Goal: Task Accomplishment & Management: Complete application form

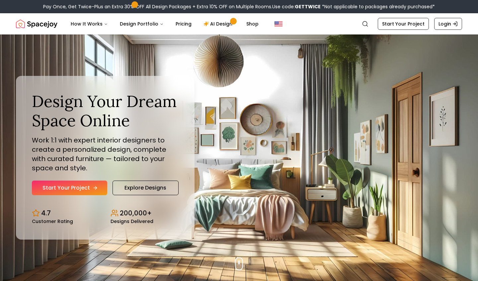
click at [84, 189] on link "Start Your Project" at bounding box center [69, 188] width 75 height 15
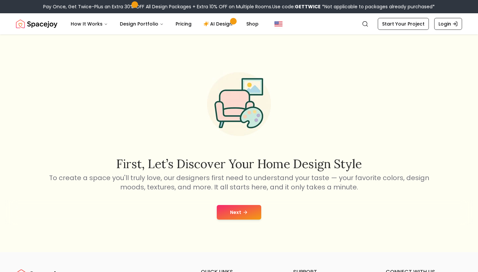
click at [239, 210] on button "Next" at bounding box center [239, 212] width 44 height 15
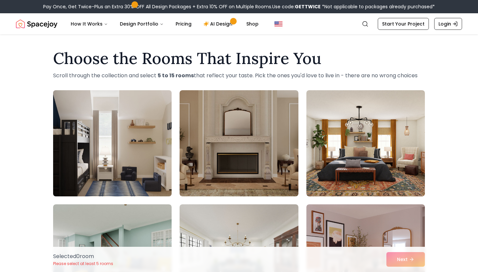
click at [155, 178] on img at bounding box center [112, 143] width 124 height 111
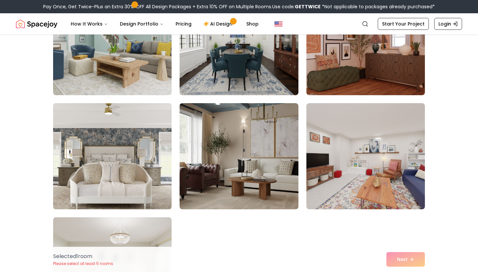
scroll to position [231, 0]
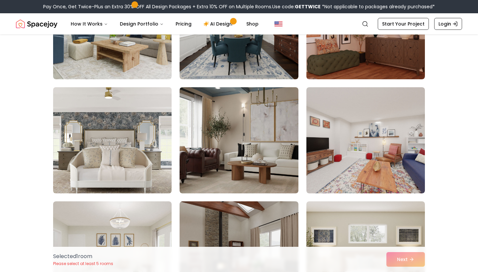
click at [107, 151] on img at bounding box center [112, 140] width 124 height 111
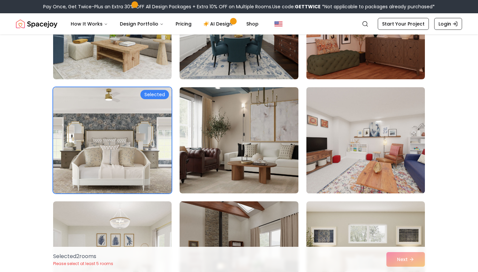
click at [393, 156] on img at bounding box center [365, 140] width 124 height 111
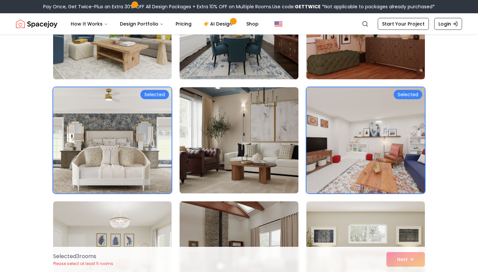
scroll to position [321, 0]
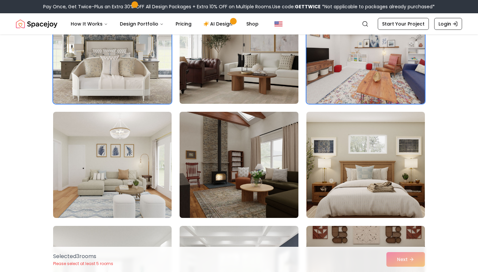
click at [266, 170] on img at bounding box center [238, 164] width 124 height 111
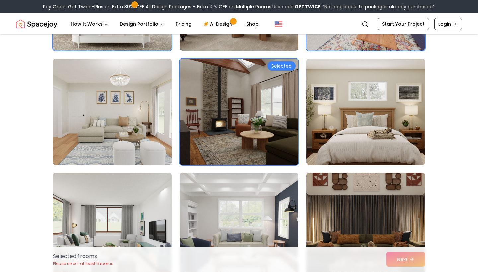
scroll to position [464, 0]
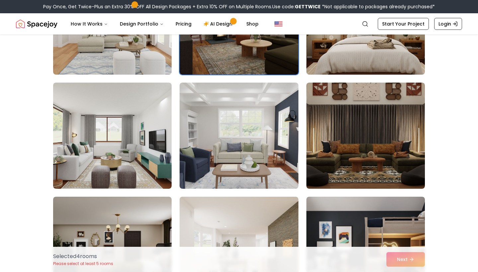
click at [403, 262] on div "Selected 4 room s Please select at least 5 rooms Next" at bounding box center [239, 259] width 382 height 25
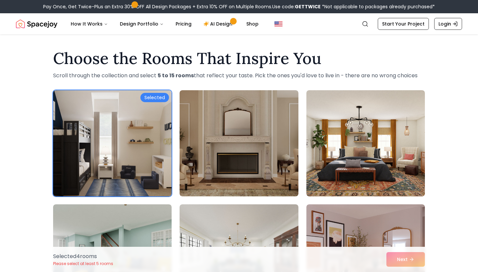
scroll to position [0, 0]
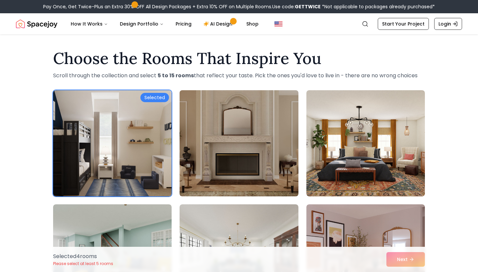
click at [270, 112] on img at bounding box center [238, 143] width 124 height 111
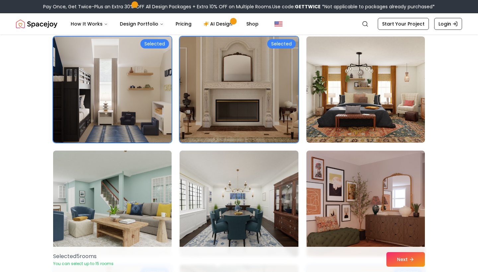
scroll to position [54, 0]
click at [266, 107] on img at bounding box center [238, 88] width 124 height 111
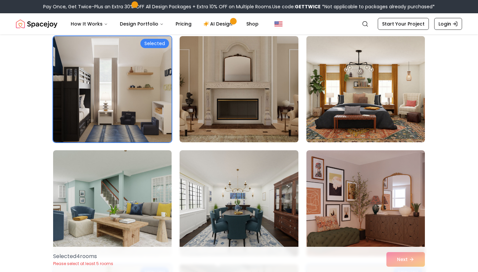
click at [375, 97] on img at bounding box center [365, 88] width 124 height 111
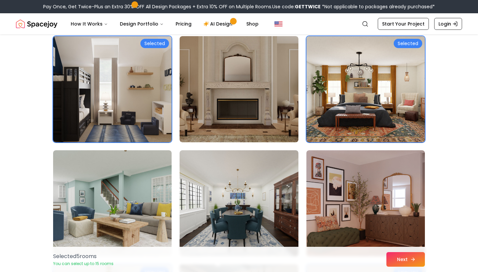
click at [412, 261] on icon at bounding box center [412, 259] width 5 height 5
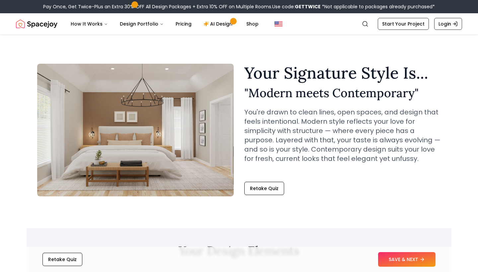
click at [415, 264] on button "SAVE & NEXT" at bounding box center [406, 259] width 57 height 15
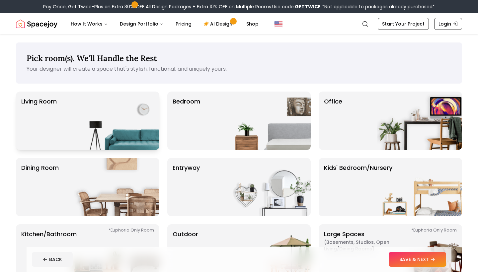
click at [100, 126] on img at bounding box center [116, 121] width 85 height 58
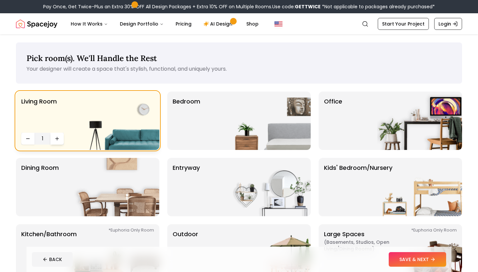
click at [58, 138] on icon "Increase quantity" at bounding box center [56, 138] width 5 height 5
click at [265, 125] on img at bounding box center [267, 121] width 85 height 58
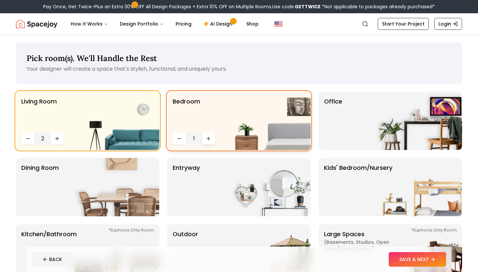
click at [209, 142] on button "Increase quantity" at bounding box center [208, 139] width 13 height 12
click at [32, 142] on button "Decrease quantity" at bounding box center [27, 139] width 13 height 12
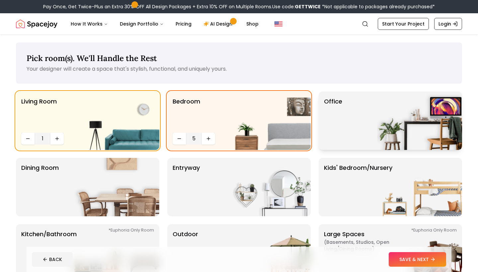
click at [402, 125] on img at bounding box center [419, 121] width 85 height 58
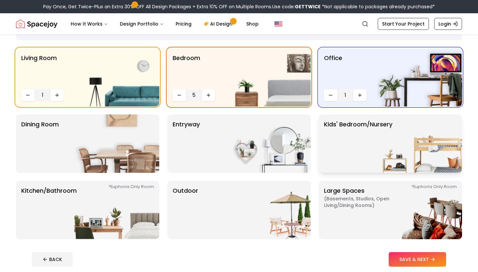
scroll to position [46, 0]
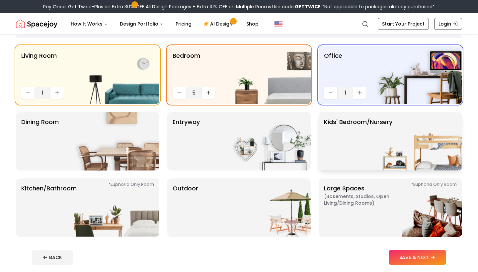
click at [376, 159] on p "Kids' Bedroom/Nursery" at bounding box center [358, 141] width 68 height 48
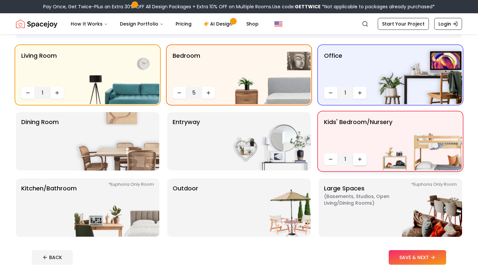
click at [362, 160] on icon "Increase quantity" at bounding box center [359, 159] width 5 height 5
click at [333, 160] on button "Decrease quantity" at bounding box center [330, 159] width 13 height 12
click at [227, 135] on img at bounding box center [267, 141] width 85 height 58
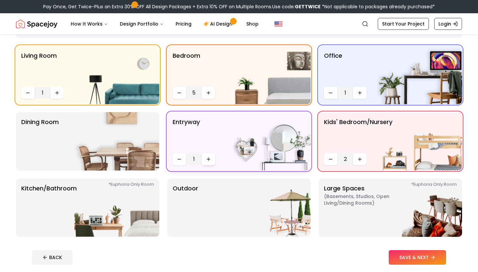
click at [211, 160] on icon "Increase quantity" at bounding box center [208, 159] width 5 height 5
click at [96, 160] on img at bounding box center [116, 141] width 85 height 58
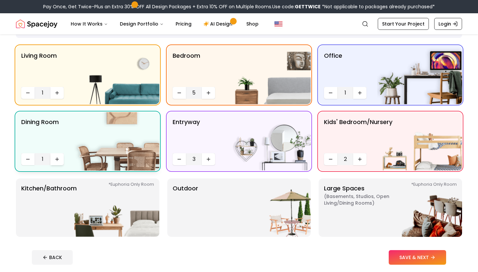
click at [57, 163] on button "Increase quantity" at bounding box center [56, 159] width 13 height 12
click at [84, 197] on img at bounding box center [116, 207] width 85 height 58
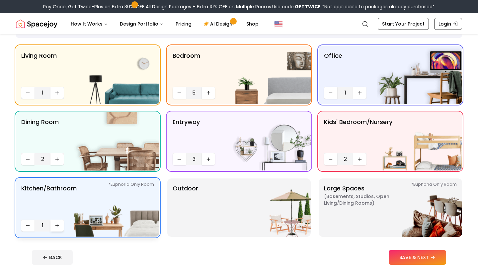
click at [62, 224] on button "Increase quantity" at bounding box center [56, 226] width 13 height 12
click at [227, 192] on img at bounding box center [267, 207] width 85 height 58
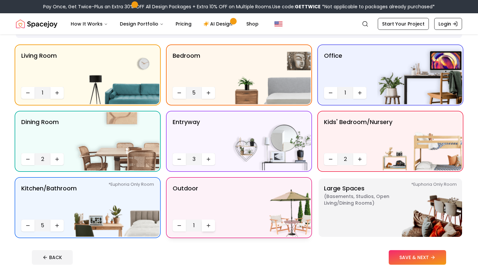
click at [207, 228] on button "Increase quantity" at bounding box center [208, 226] width 13 height 12
click at [370, 204] on span "( Basements, Studios, Open living/dining rooms )" at bounding box center [365, 199] width 83 height 13
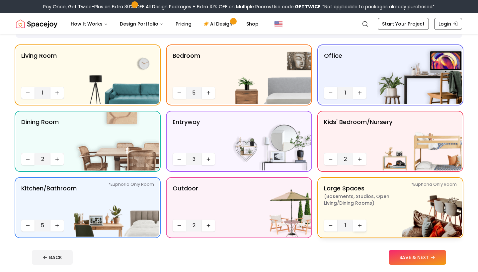
click at [363, 222] on button "Increase quantity" at bounding box center [359, 226] width 13 height 12
click at [329, 227] on icon "Decrease quantity" at bounding box center [330, 225] width 5 height 5
click at [425, 256] on button "SAVE & NEXT" at bounding box center [416, 257] width 57 height 15
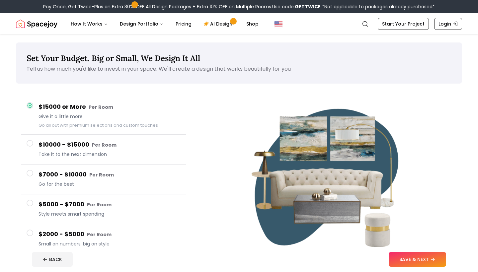
click at [32, 235] on span at bounding box center [30, 232] width 7 height 7
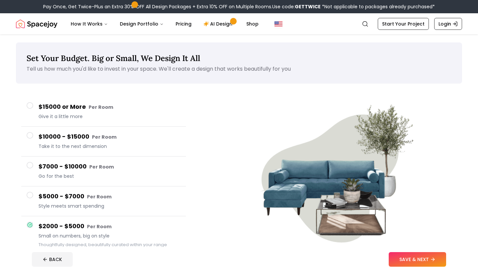
click at [32, 105] on span at bounding box center [30, 105] width 7 height 7
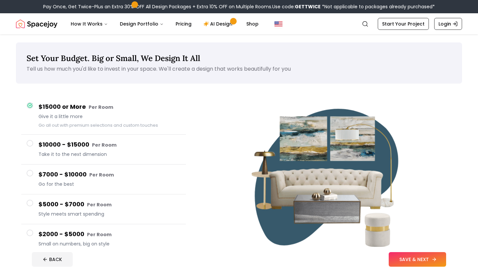
click at [415, 258] on button "SAVE & NEXT" at bounding box center [416, 259] width 57 height 15
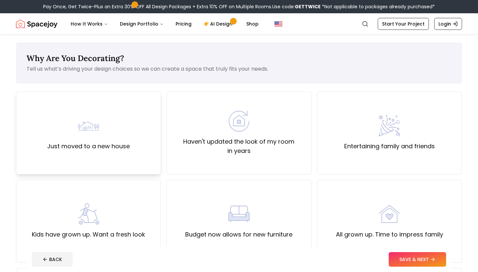
click at [119, 142] on label "Just moved to a new house" at bounding box center [88, 146] width 83 height 9
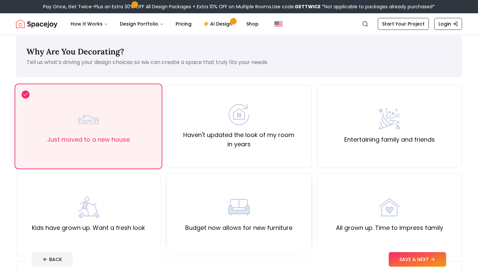
scroll to position [7, 0]
click at [424, 256] on button "SAVE & NEXT" at bounding box center [416, 259] width 57 height 15
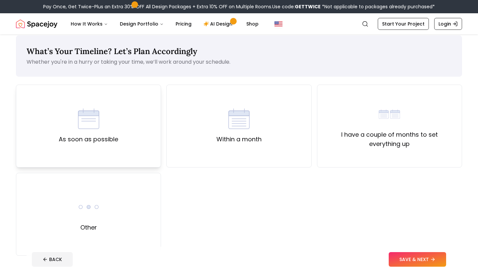
click at [90, 109] on img at bounding box center [88, 118] width 21 height 21
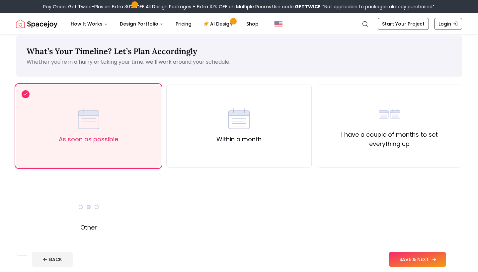
click at [429, 260] on button "SAVE & NEXT" at bounding box center [416, 259] width 57 height 15
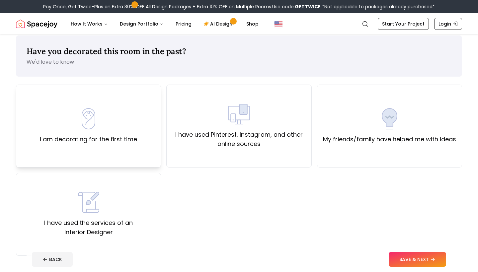
click at [86, 147] on div "I am decorating for the first time" at bounding box center [88, 126] width 145 height 83
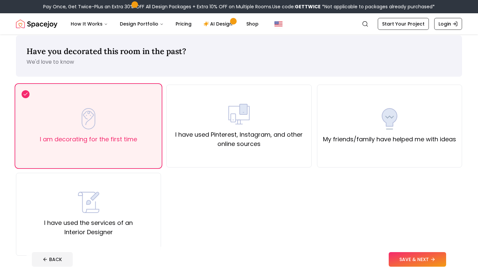
click at [432, 252] on footer "BACK SAVE & NEXT" at bounding box center [239, 259] width 424 height 25
click at [433, 268] on footer "BACK SAVE & NEXT" at bounding box center [239, 259] width 424 height 25
click at [424, 258] on button "SAVE & NEXT" at bounding box center [416, 259] width 57 height 15
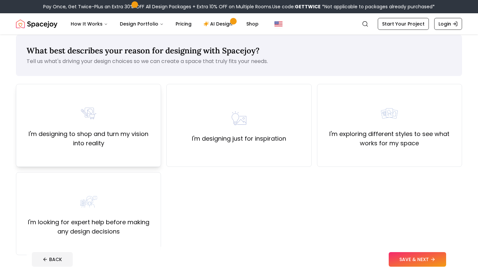
click at [128, 132] on label "I'm designing to shop and turn my vision into reality" at bounding box center [89, 138] width 134 height 19
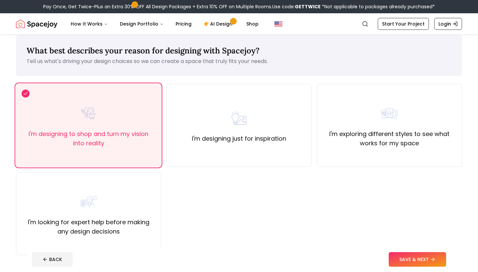
drag, startPoint x: 407, startPoint y: 265, endPoint x: 407, endPoint y: 259, distance: 6.0
click at [407, 265] on button "SAVE & NEXT" at bounding box center [416, 259] width 57 height 15
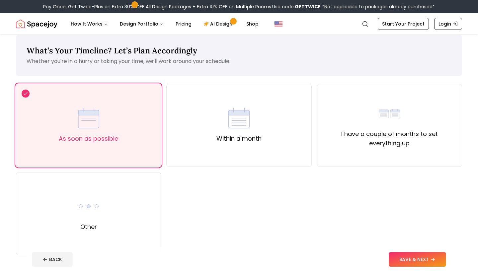
scroll to position [7, 0]
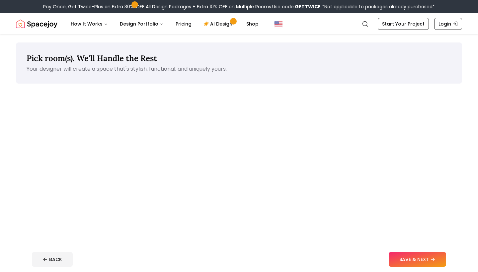
scroll to position [46, 0]
